Goal: Task Accomplishment & Management: Manage account settings

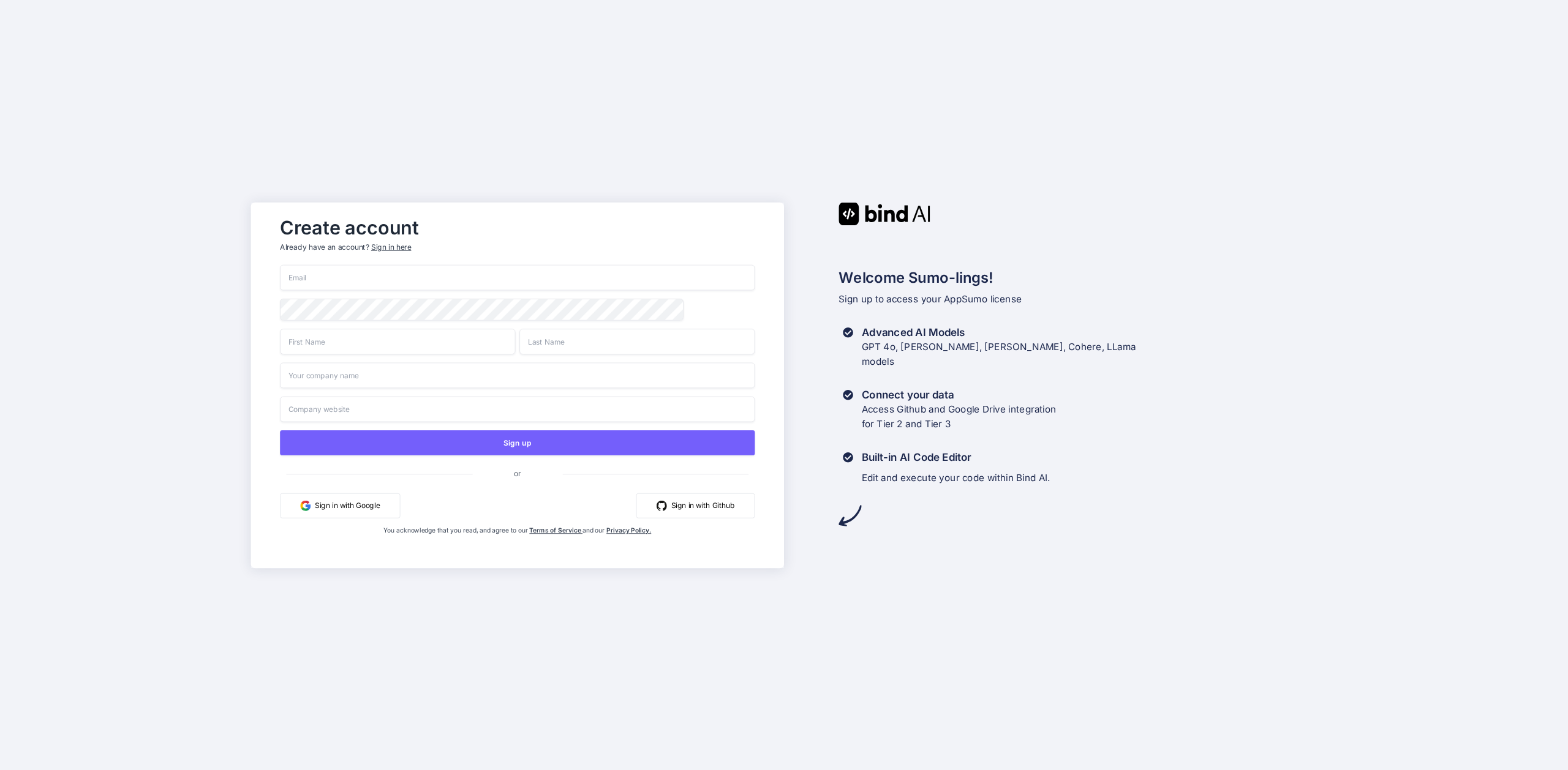
click at [489, 276] on input "email" at bounding box center [518, 277] width 475 height 26
type input "paul@agile8.io"
click at [471, 344] on input "text" at bounding box center [398, 342] width 235 height 26
click at [321, 342] on input "Paul Lyndon" at bounding box center [398, 342] width 235 height 26
click at [321, 342] on input "[PERSON_NAME]" at bounding box center [398, 342] width 235 height 26
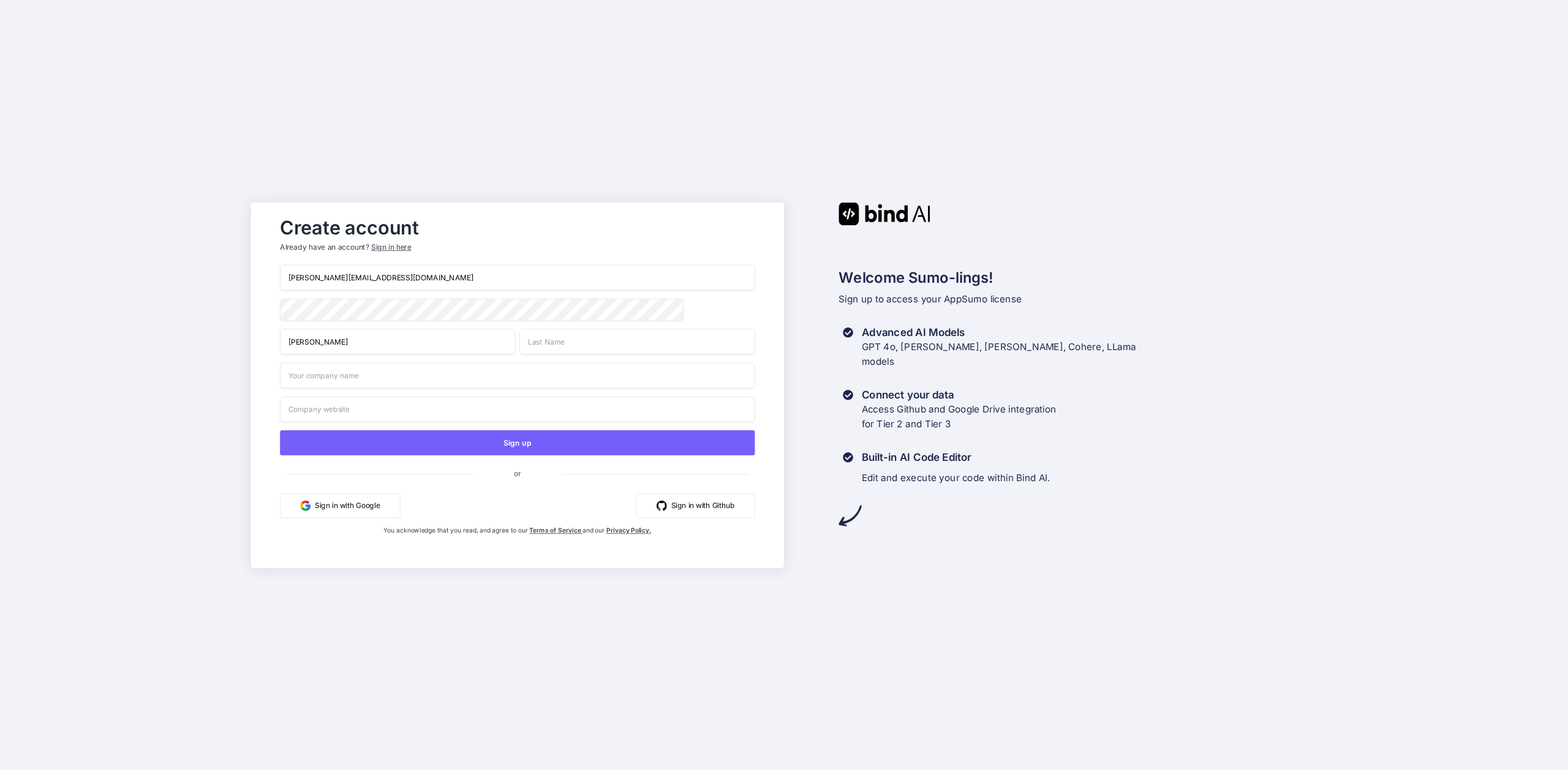
type input "Paul"
click at [553, 344] on input "text" at bounding box center [637, 342] width 235 height 26
paste input "Lyndon"
type input "Lyndon"
click at [303, 378] on input "text" at bounding box center [518, 375] width 475 height 26
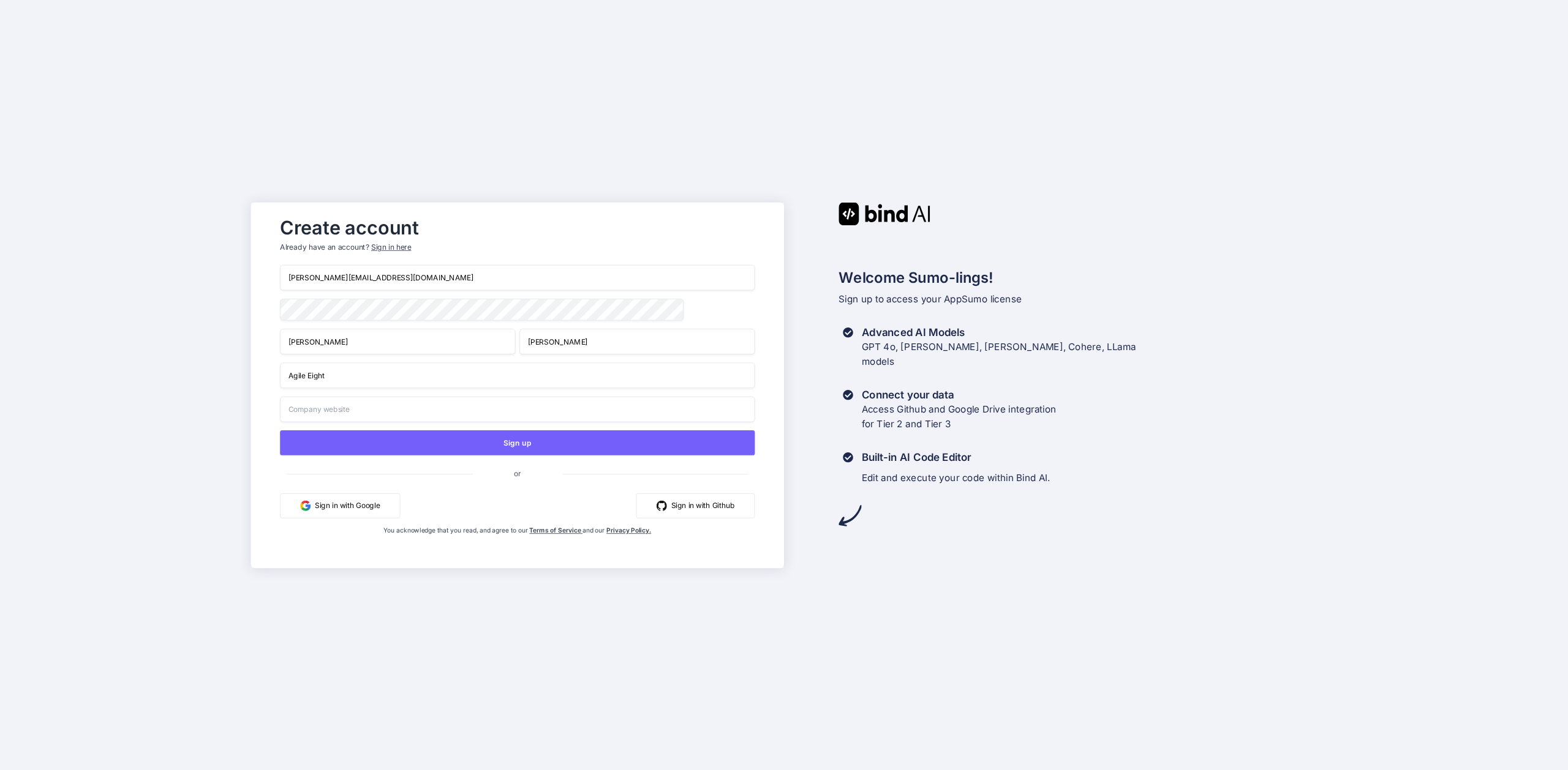
type input "Agile Eight"
click at [385, 410] on input "text" at bounding box center [518, 409] width 475 height 26
type input "https://www.26consulting.co.uk"
drag, startPoint x: 407, startPoint y: 411, endPoint x: 264, endPoint y: 408, distance: 143.0
click at [266, 408] on div "Create account Already have an account? Sign in here paul@agile8.io Paul Lyndon…" at bounding box center [518, 385] width 533 height 365
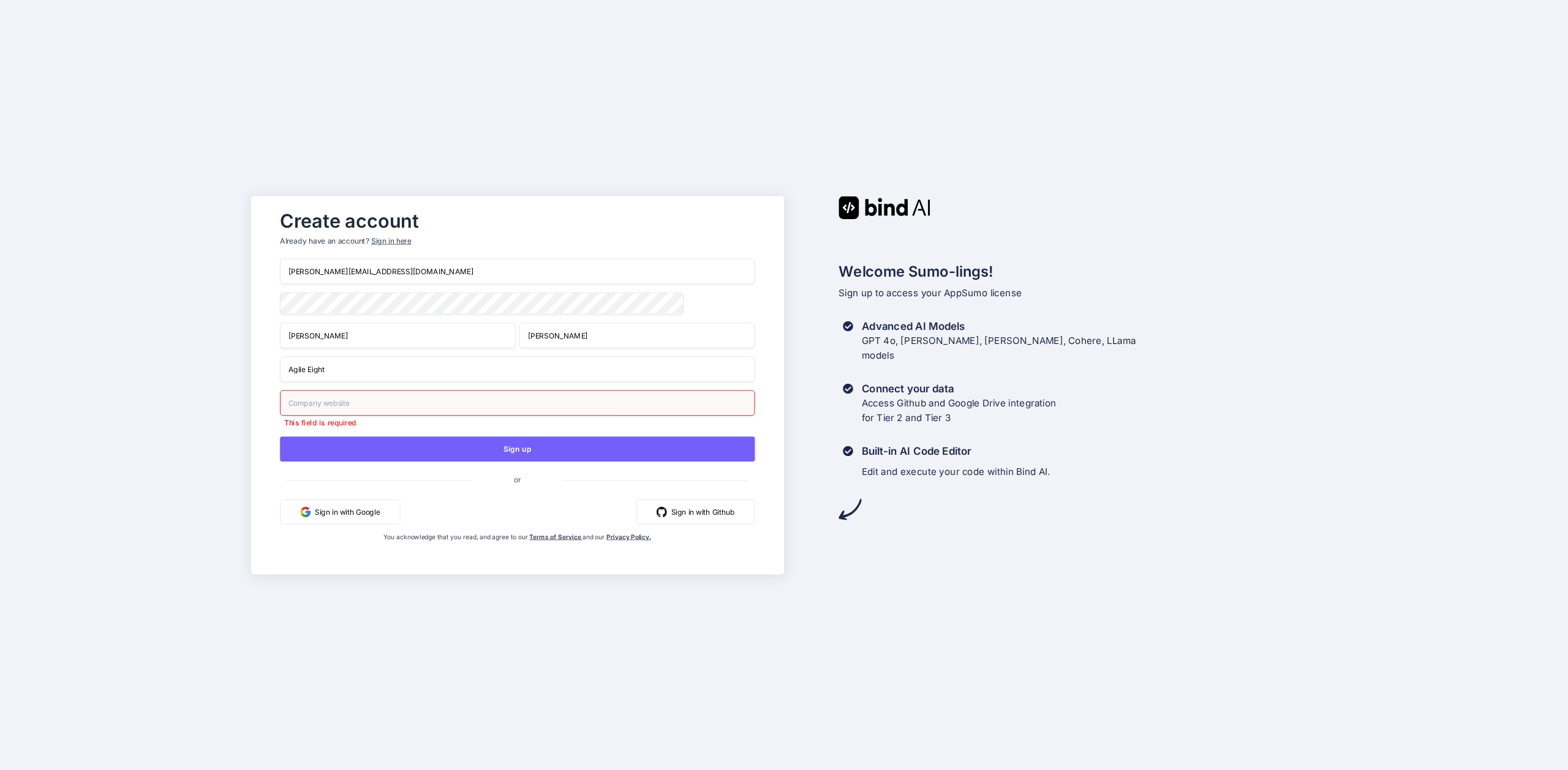
click at [709, 509] on button "Sign in with Github" at bounding box center [696, 512] width 119 height 25
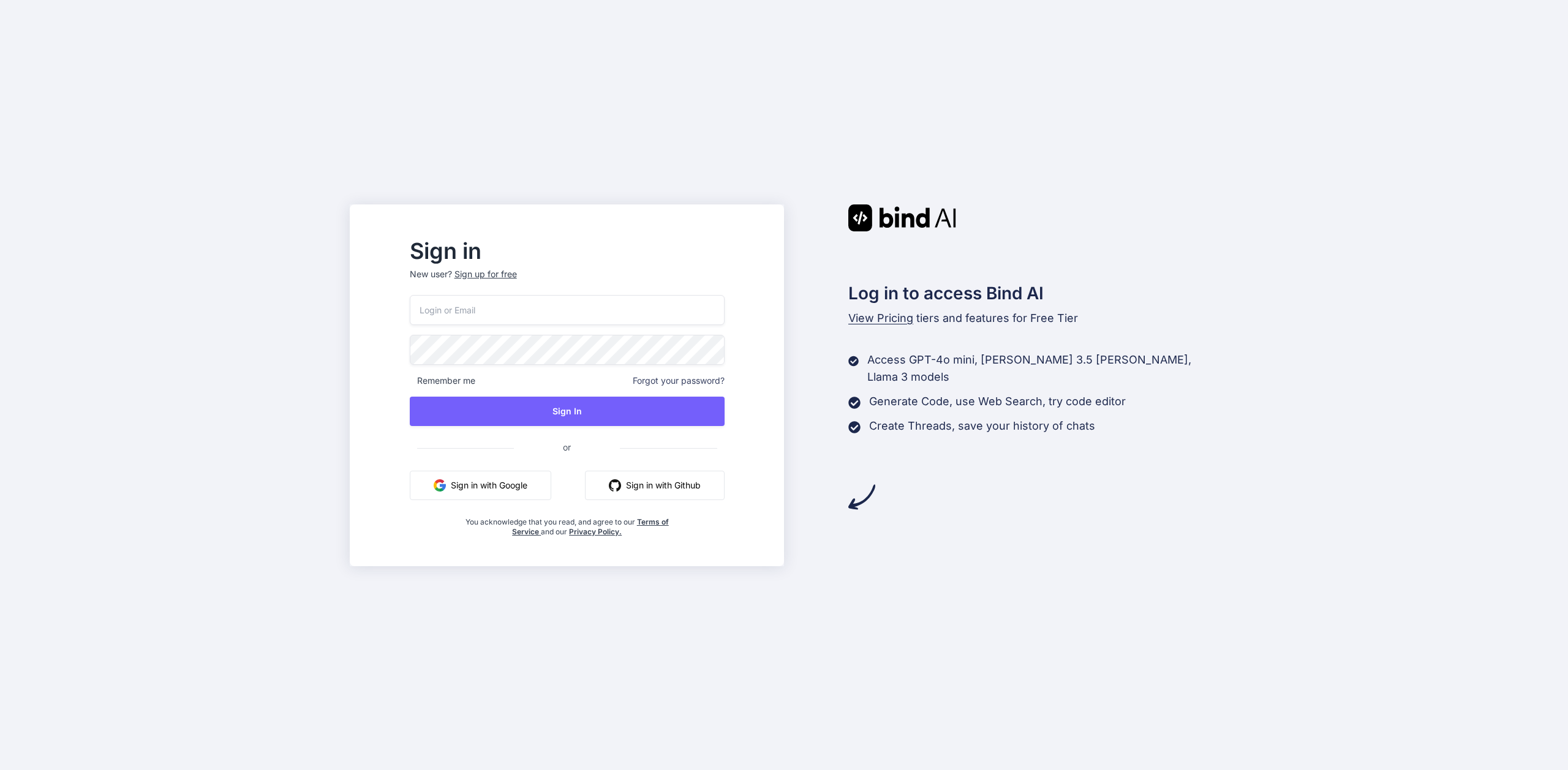
click at [701, 484] on button "Sign in with Github" at bounding box center [654, 486] width 139 height 29
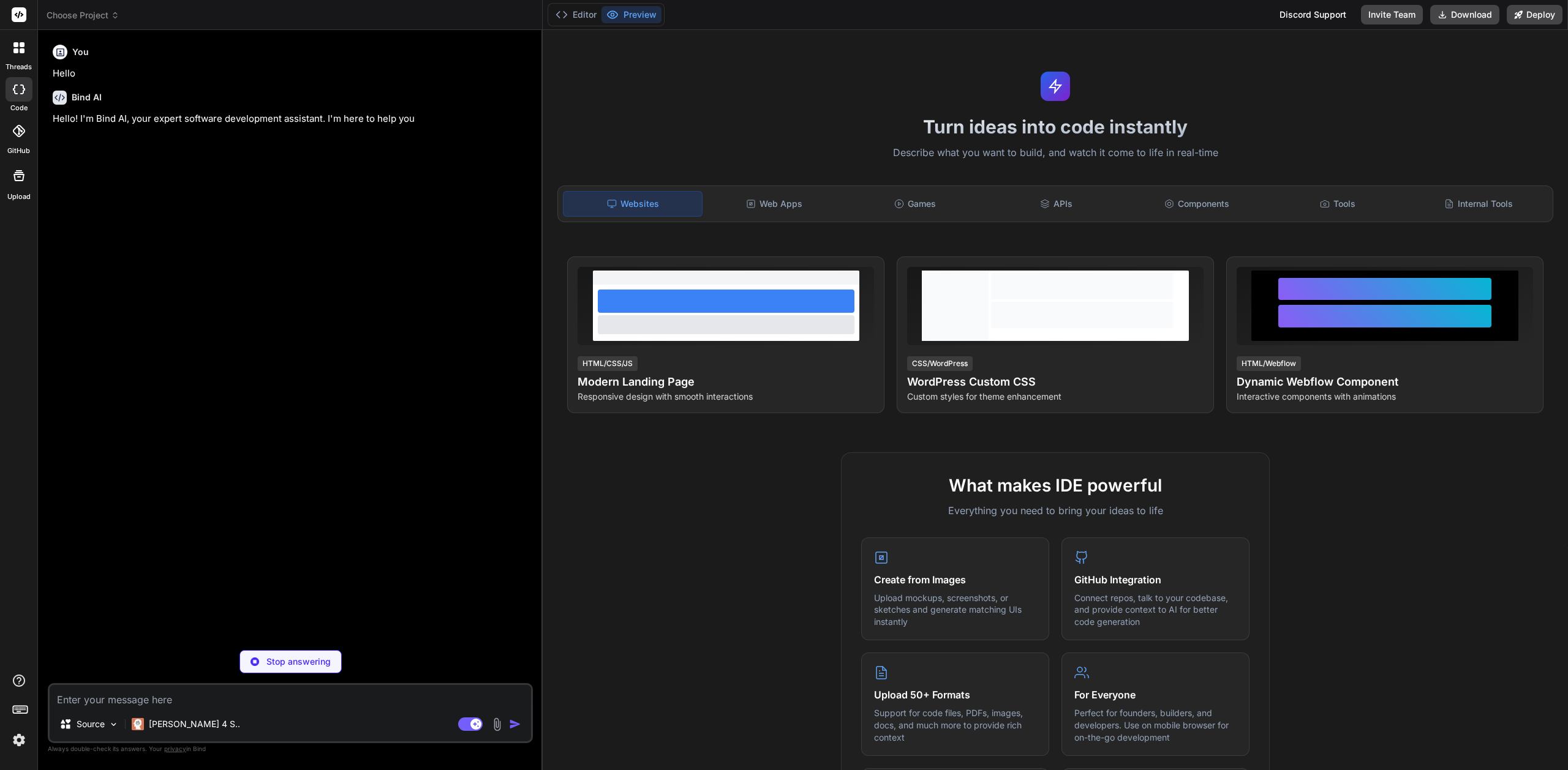
click at [18, 738] on img at bounding box center [19, 741] width 21 height 21
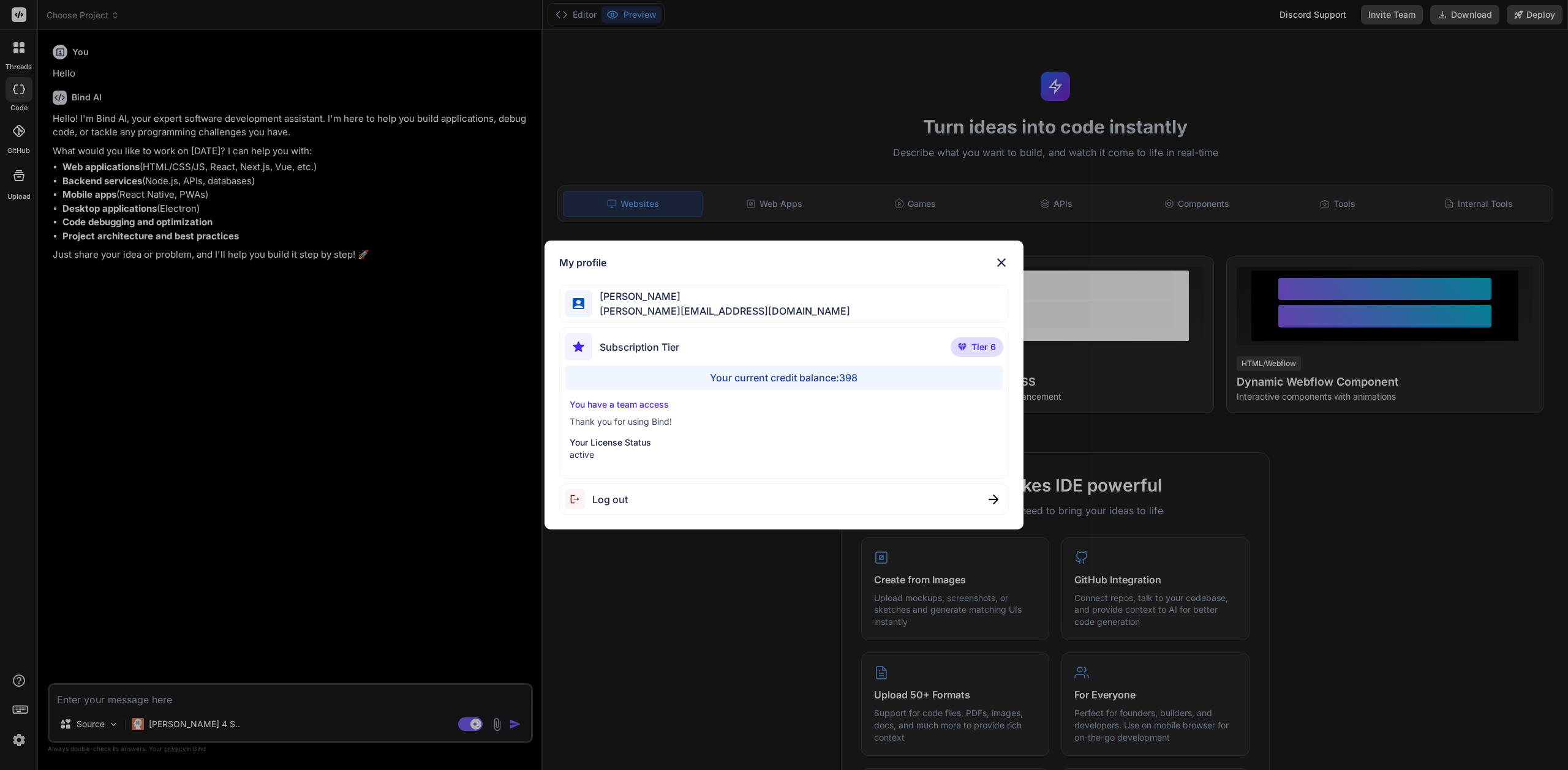
click at [585, 639] on div "My profile Paul Lyndon [EMAIL_ADDRESS][DOMAIN_NAME] Subscription Tier Tier 6 Yo…" at bounding box center [784, 385] width 1568 height 770
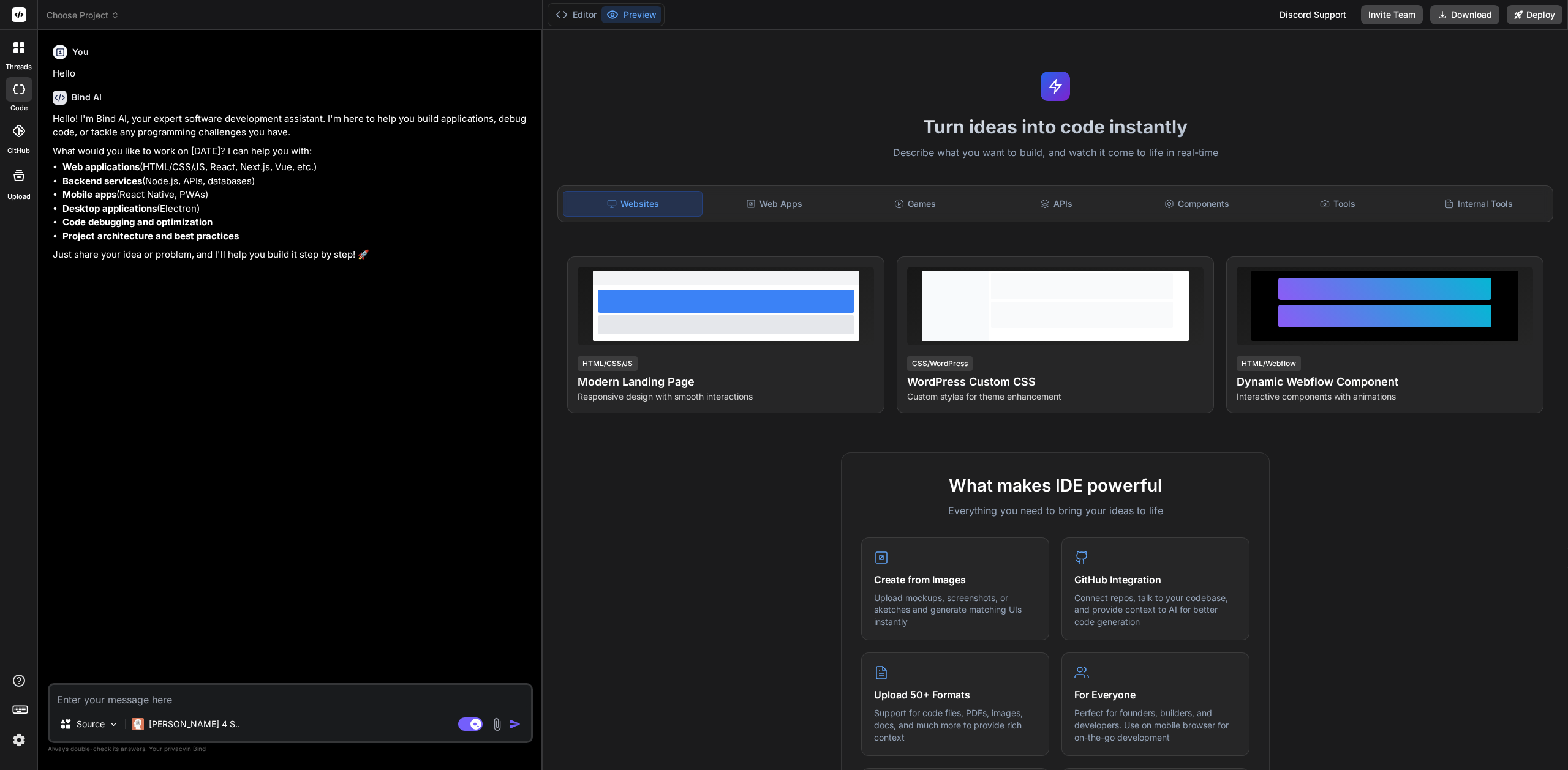
click at [19, 741] on img at bounding box center [19, 741] width 21 height 21
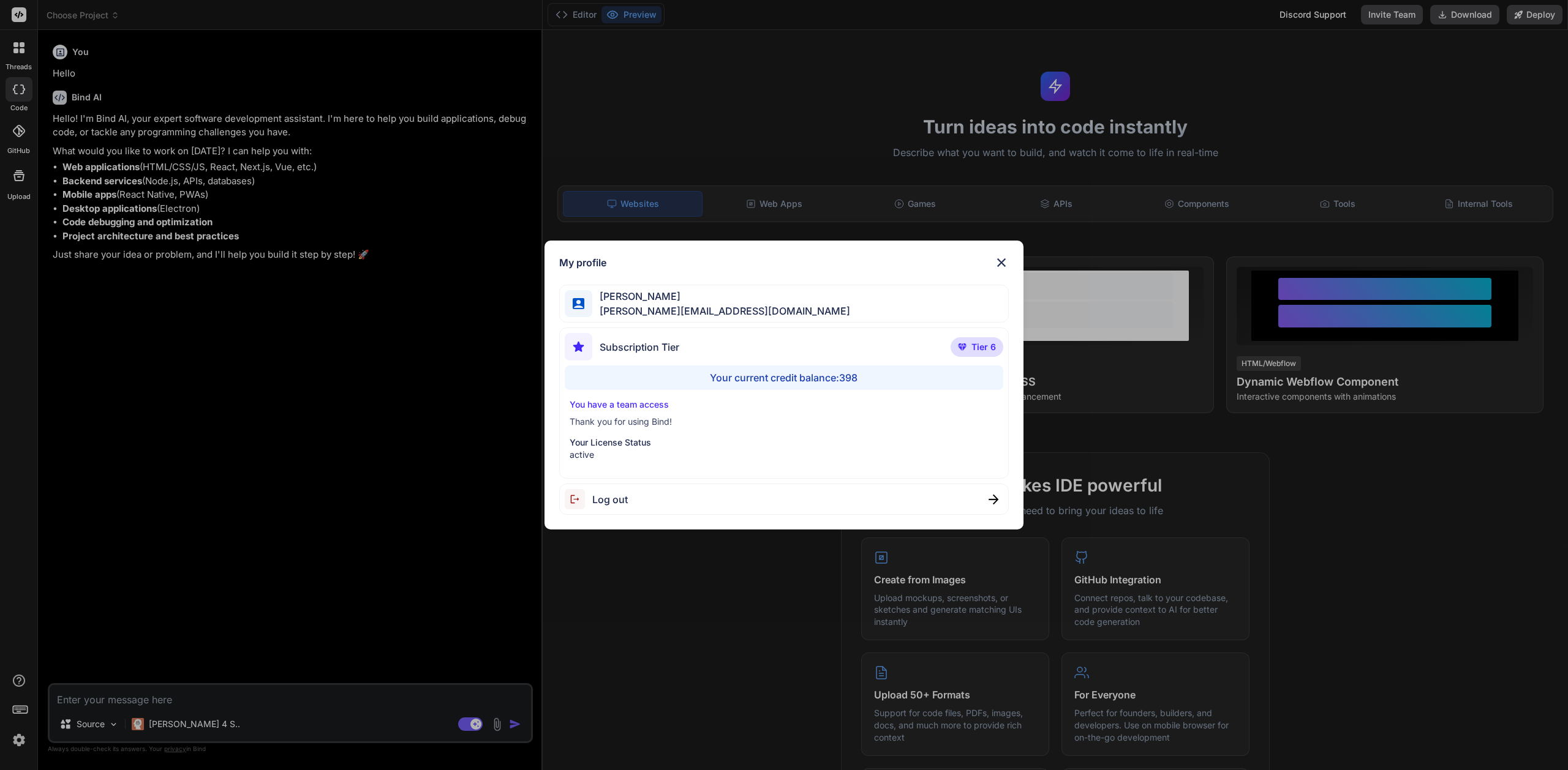
type textarea "x"
click at [375, 270] on div "My profile Paul Lyndon [EMAIL_ADDRESS][DOMAIN_NAME] Subscription Tier Tier 6 Yo…" at bounding box center [784, 385] width 1568 height 770
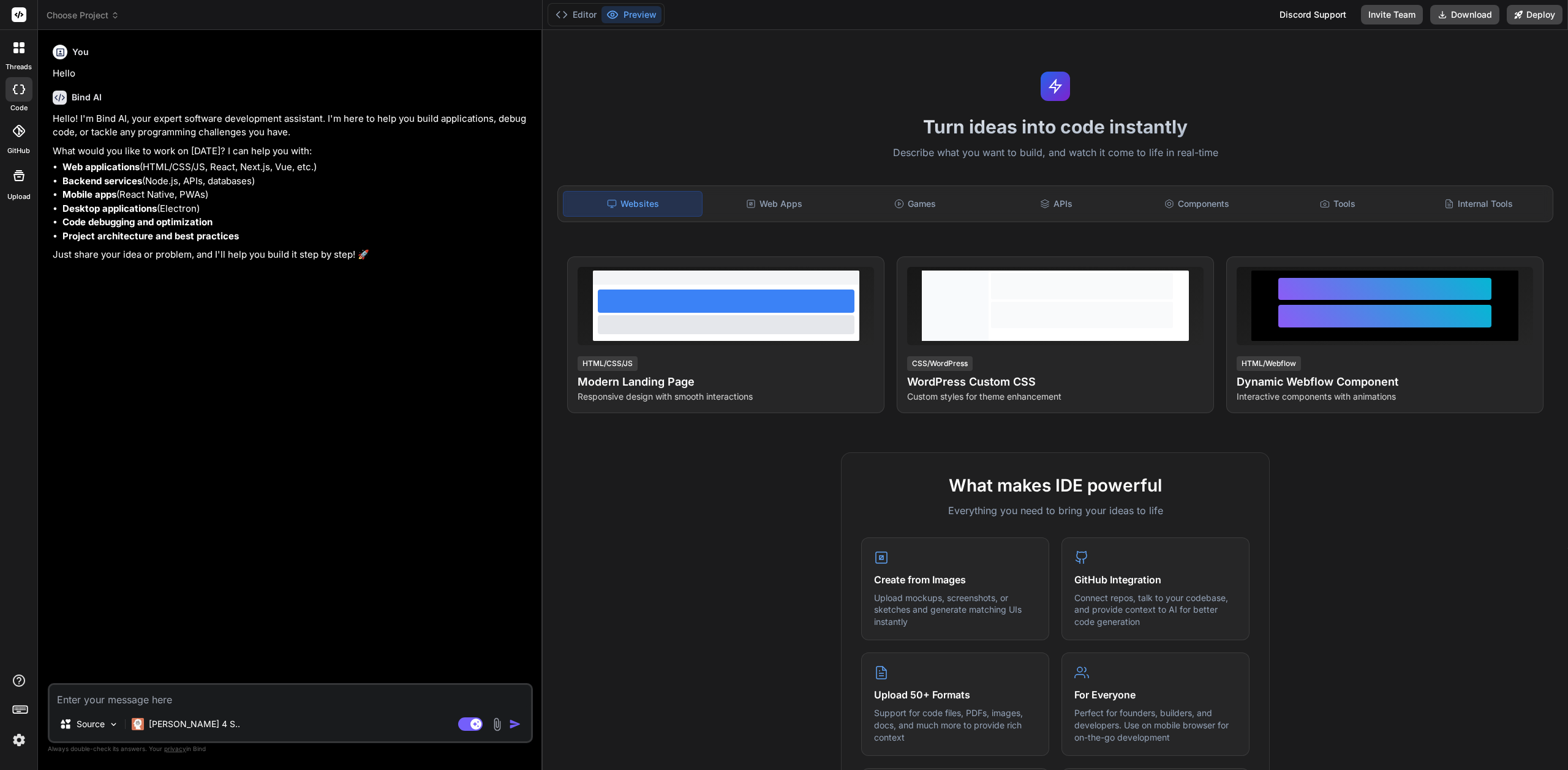
click at [176, 698] on textarea at bounding box center [290, 696] width 481 height 22
click at [179, 699] on textarea at bounding box center [290, 696] width 481 height 22
